Goal: Find specific page/section: Find specific page/section

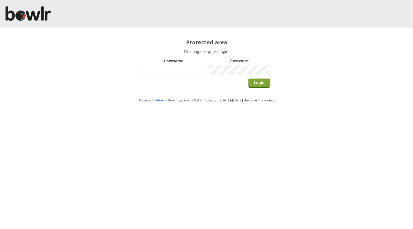
type input "hornseaindoorbowlsclub"
click at [269, 87] on input "Login" at bounding box center [260, 83] width 22 height 9
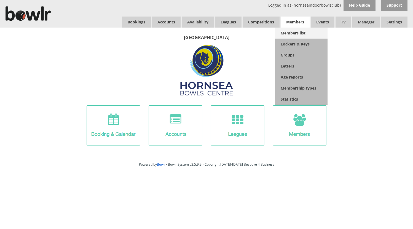
click at [298, 33] on link "Members list" at bounding box center [301, 33] width 52 height 11
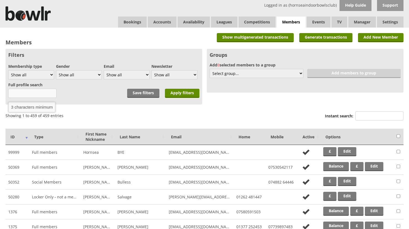
click at [33, 95] on input "text" at bounding box center [32, 93] width 48 height 9
type input "les"
click at [165, 89] on input "Apply filters" at bounding box center [182, 93] width 35 height 9
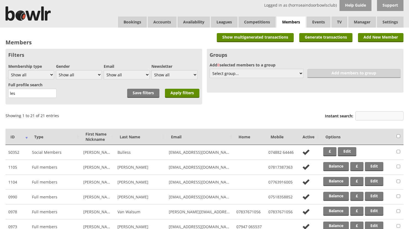
click at [364, 113] on input "Instant search:" at bounding box center [380, 116] width 48 height 9
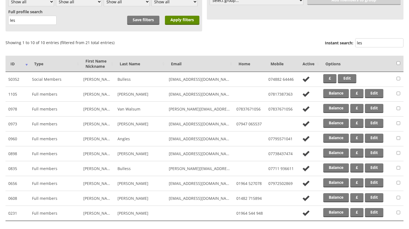
scroll to position [83, 0]
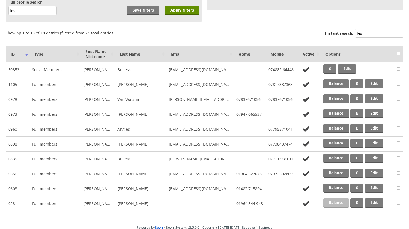
type input "les"
click at [340, 206] on link "Balance" at bounding box center [337, 203] width 26 height 9
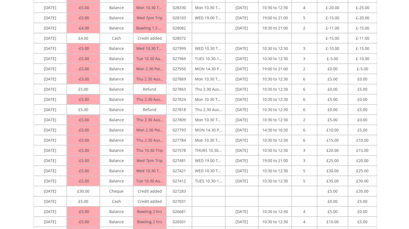
scroll to position [28, 0]
